Goal: Information Seeking & Learning: Check status

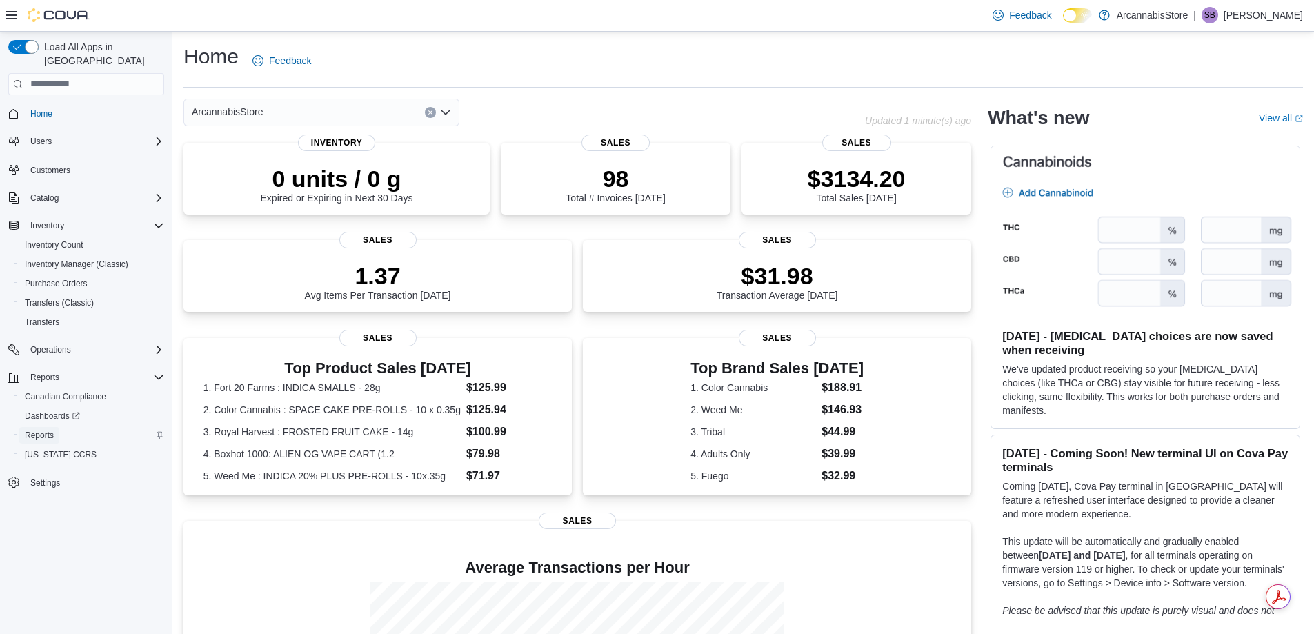
click at [39, 430] on span "Reports" at bounding box center [39, 435] width 29 height 11
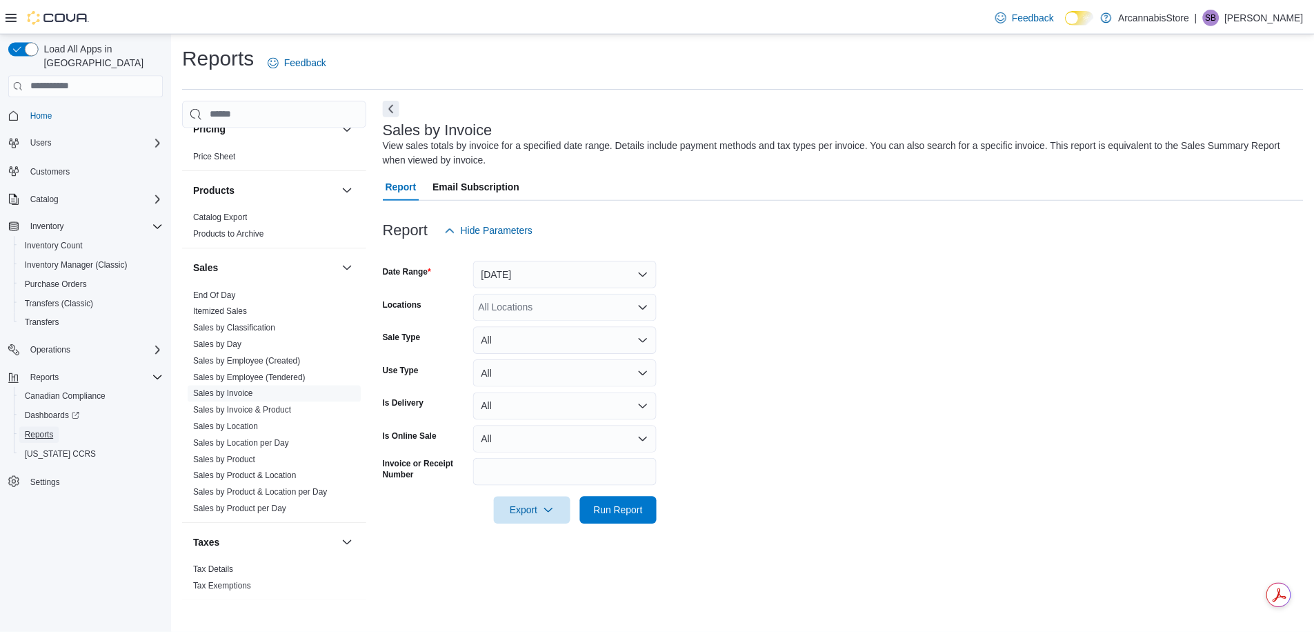
scroll to position [855, 0]
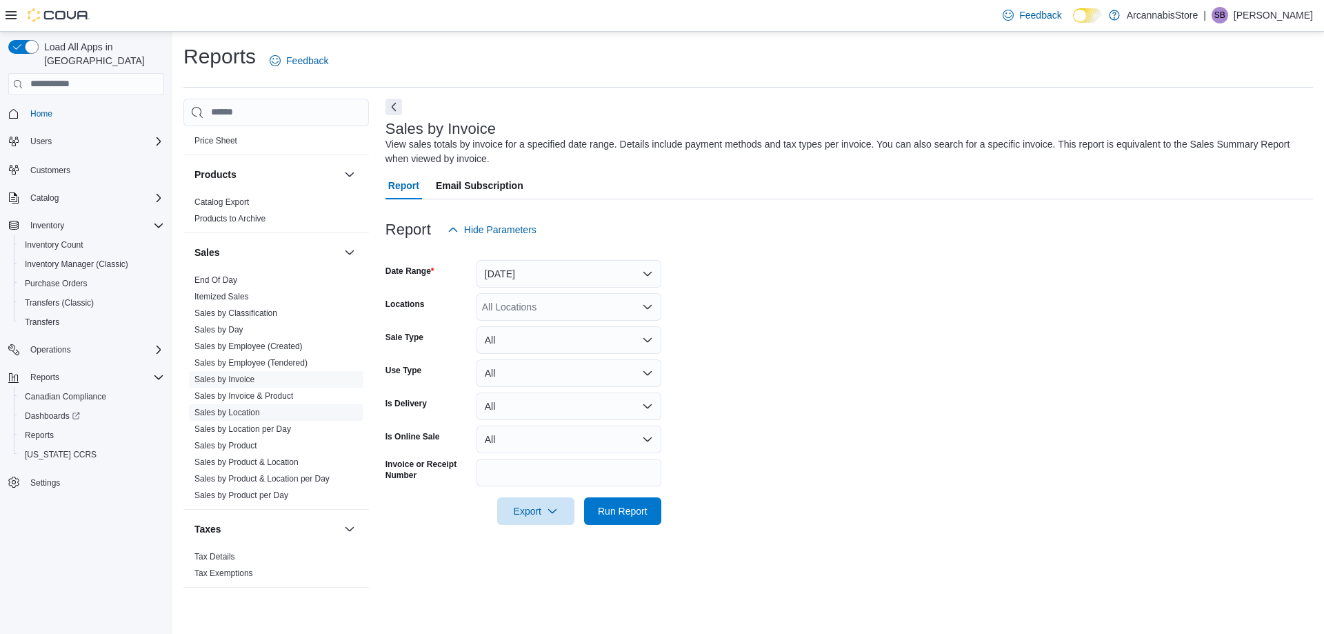
click at [221, 410] on link "Sales by Location" at bounding box center [227, 413] width 66 height 10
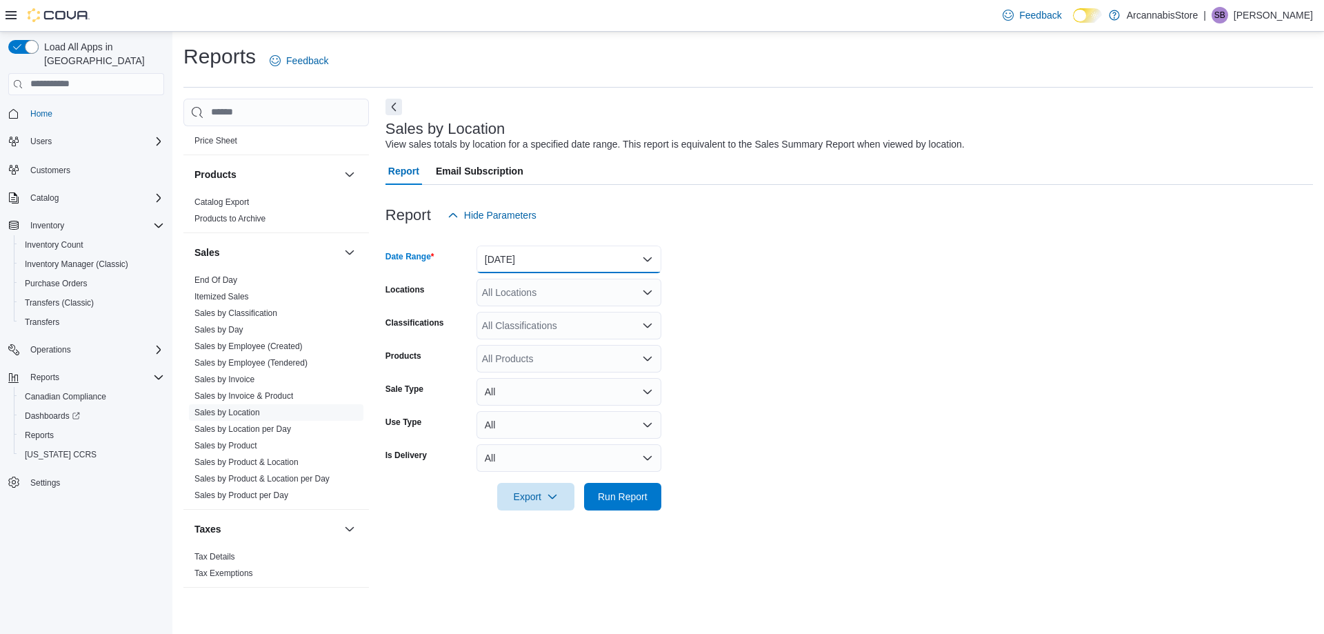
click at [512, 265] on button "[DATE]" at bounding box center [569, 260] width 185 height 28
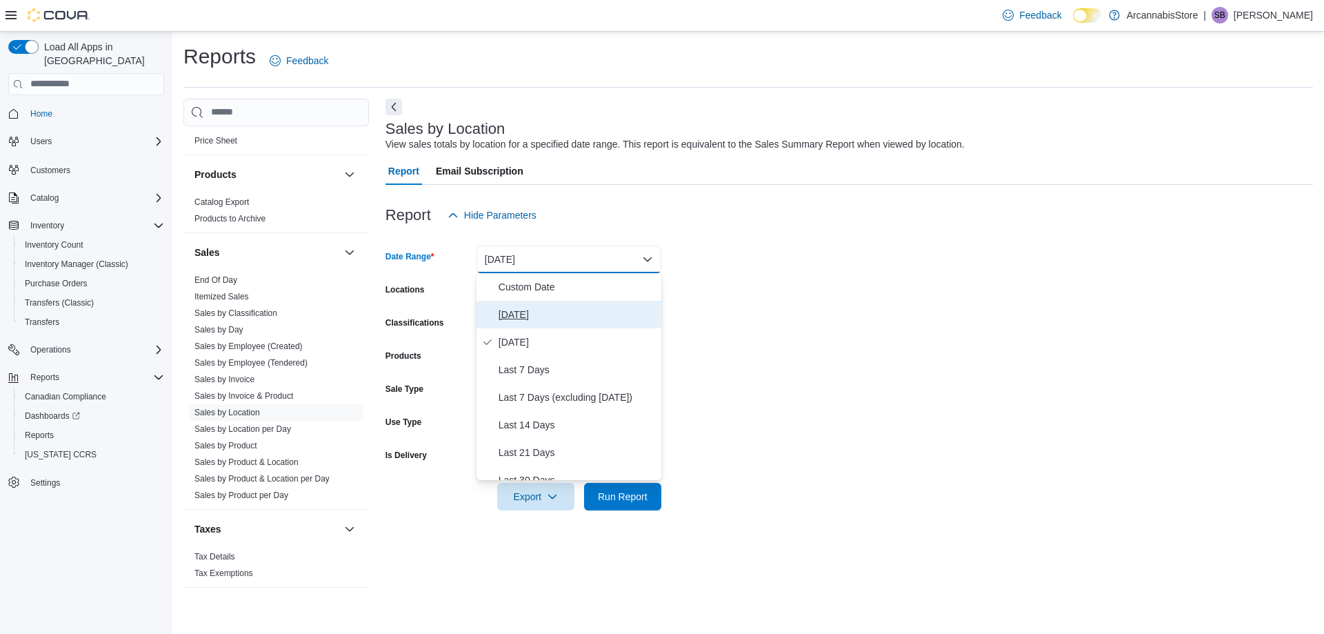
click at [509, 317] on span "[DATE]" at bounding box center [577, 314] width 157 height 17
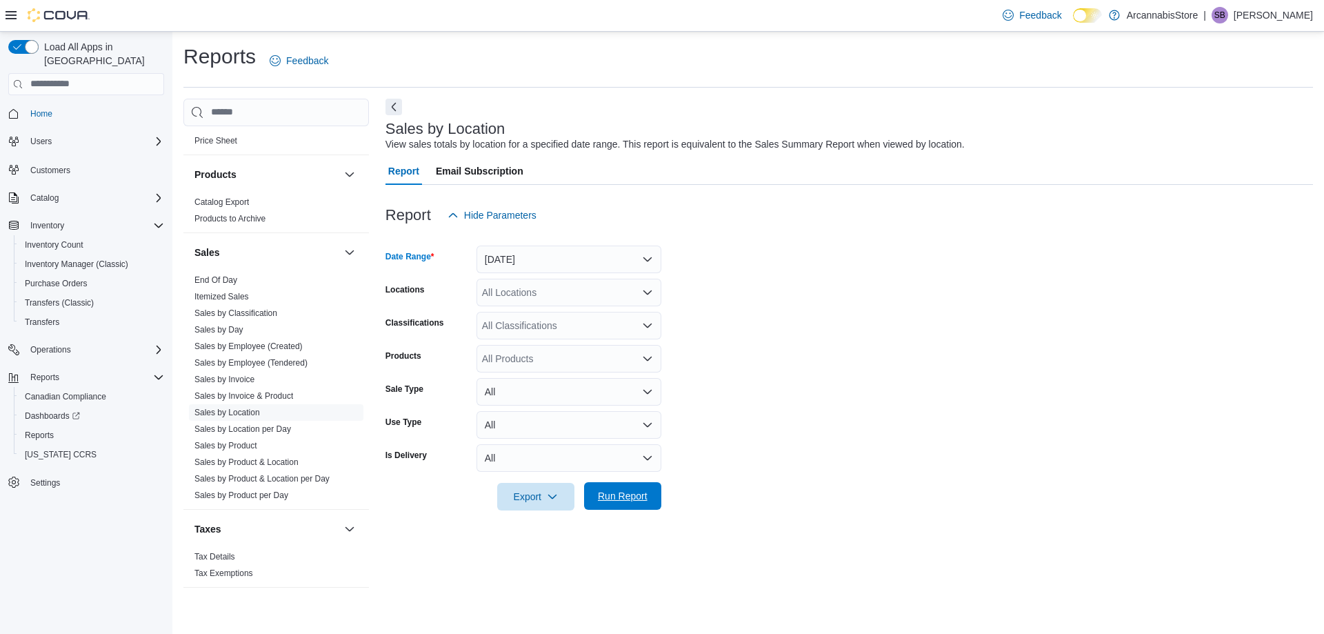
click at [614, 492] on span "Run Report" at bounding box center [623, 496] width 50 height 14
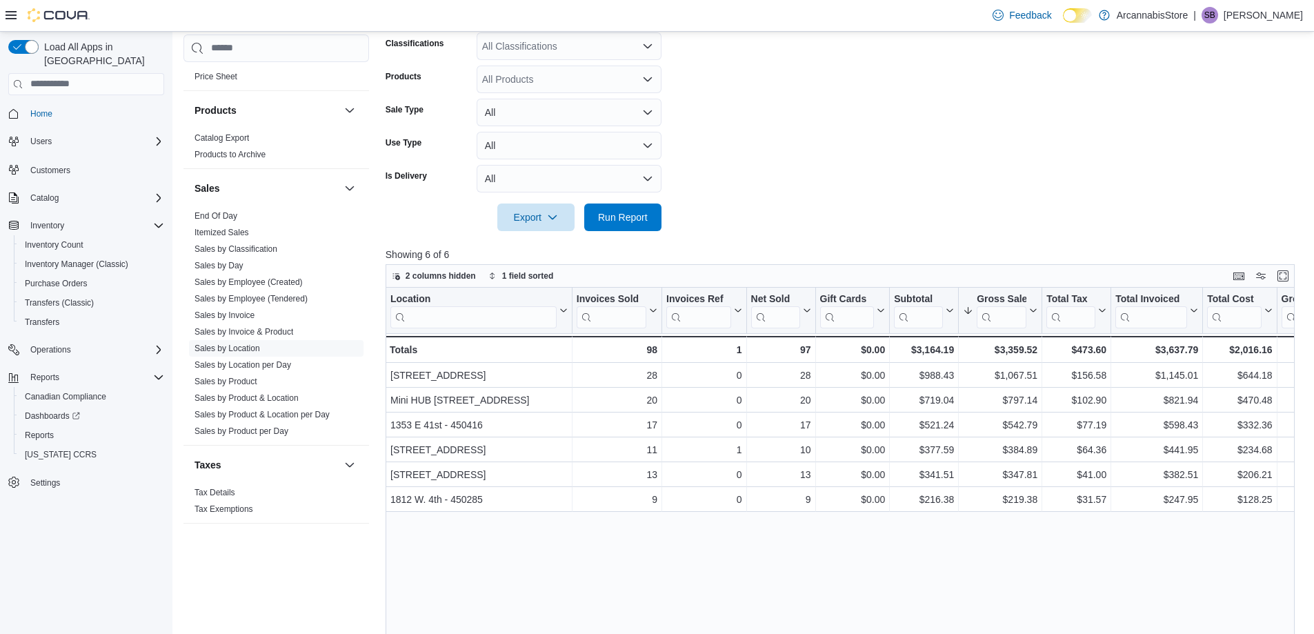
scroll to position [345, 0]
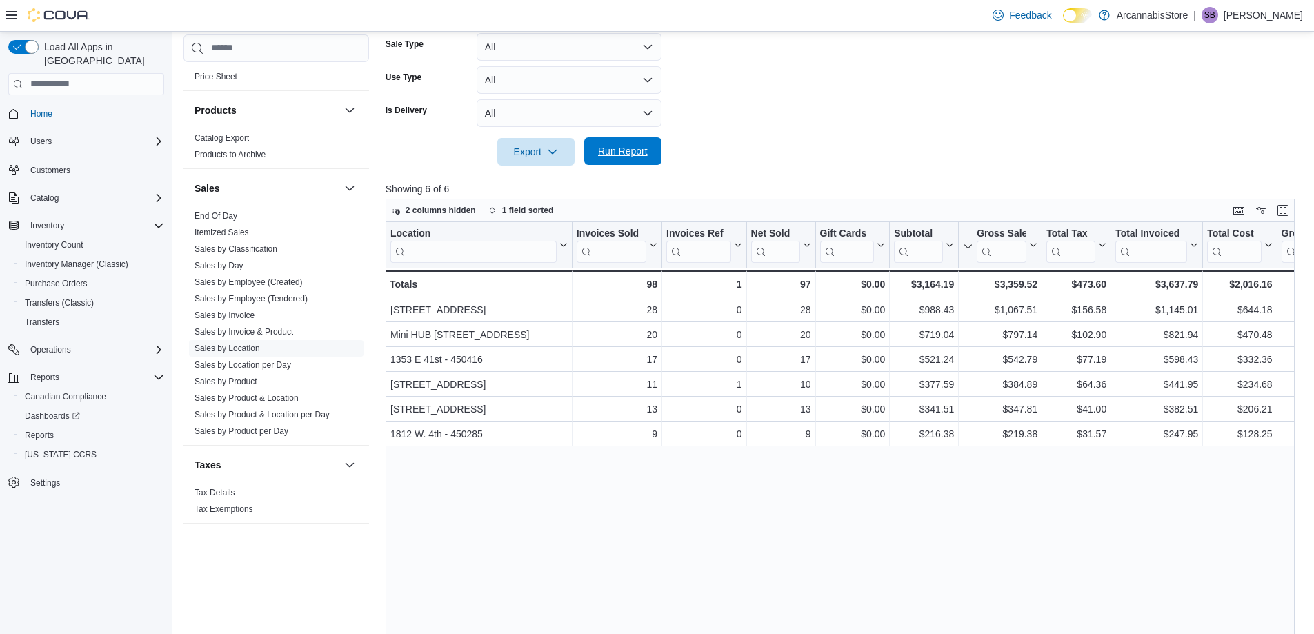
click at [622, 152] on span "Run Report" at bounding box center [623, 151] width 50 height 14
